Goal: Task Accomplishment & Management: Use online tool/utility

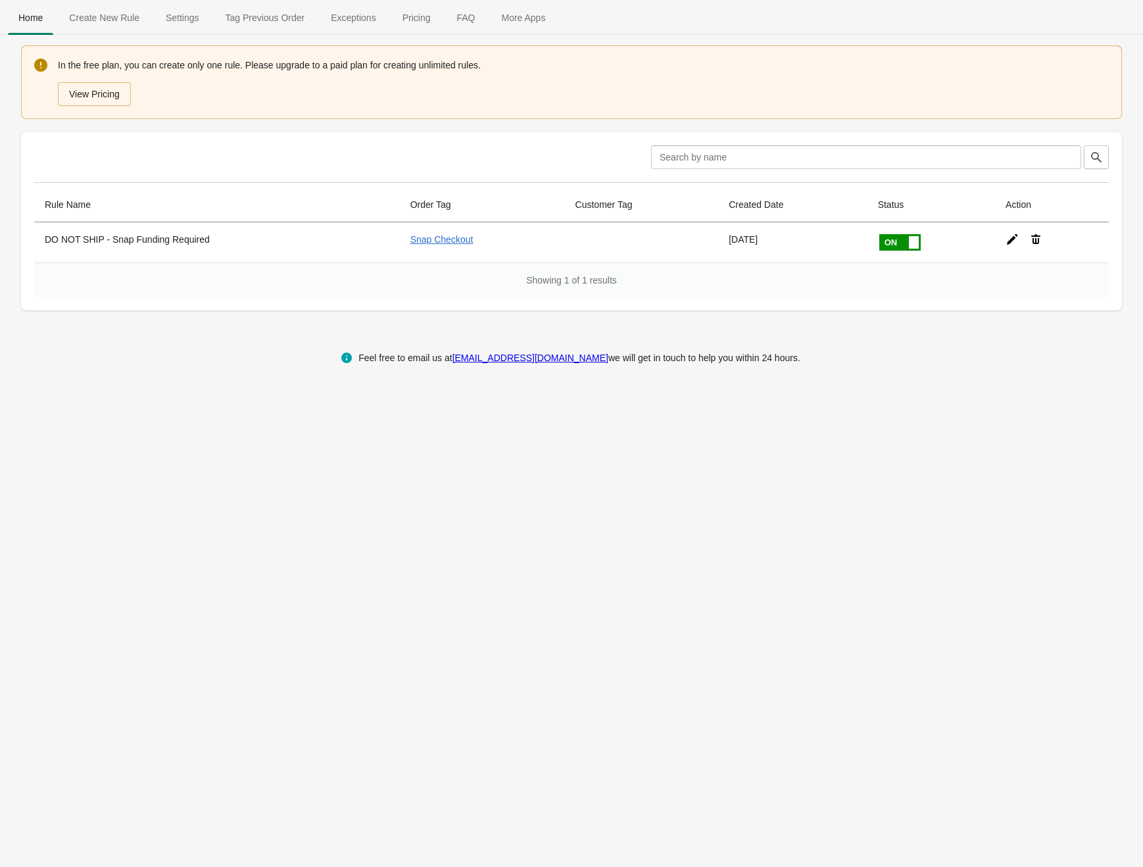
click at [157, 379] on div "Feel free to email us at support@appondemands.com we will get in touch to help …" at bounding box center [571, 358] width 1117 height 42
